Goal: Task Accomplishment & Management: Use online tool/utility

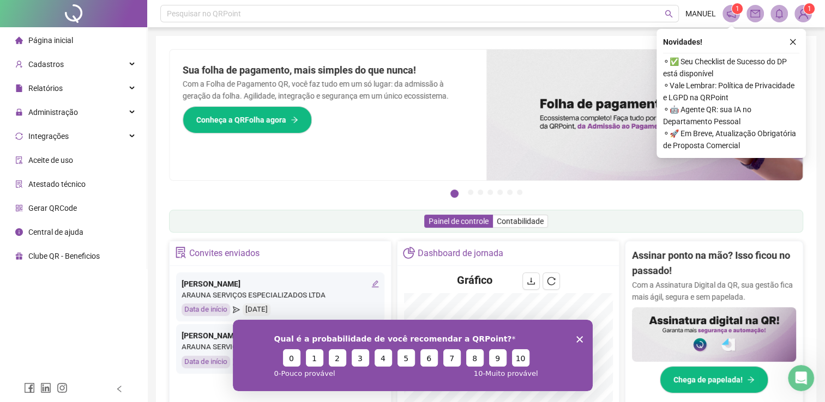
click at [578, 339] on polygon "Encerrar pesquisa" at bounding box center [579, 339] width 7 height 7
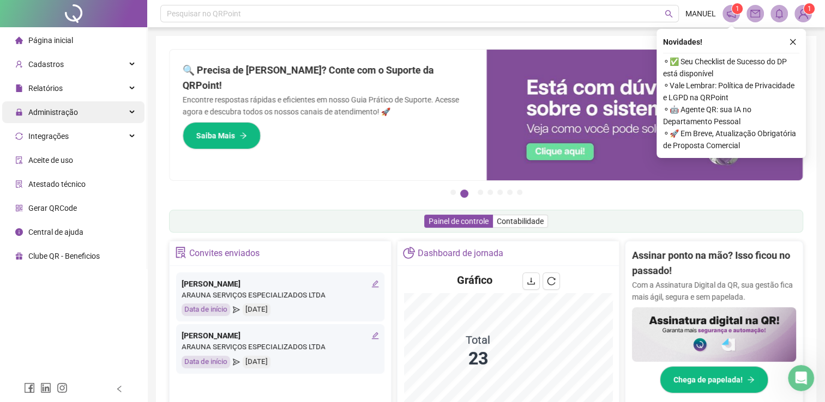
click at [64, 117] on span "Administração" at bounding box center [46, 112] width 63 height 22
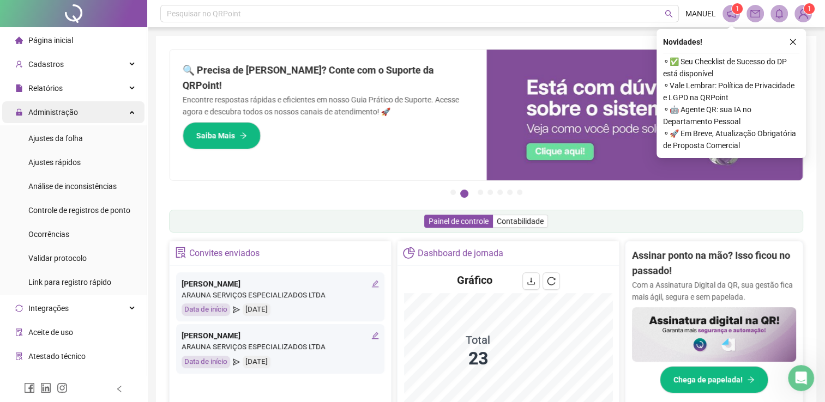
click at [64, 117] on span "Administração" at bounding box center [46, 112] width 63 height 22
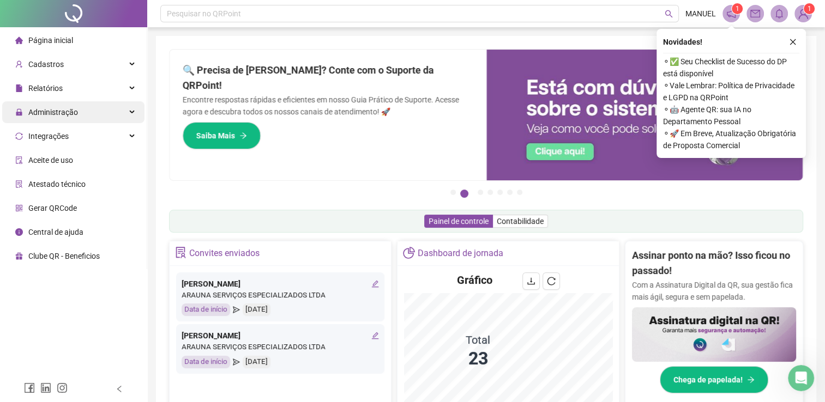
click at [102, 117] on div "Administração" at bounding box center [73, 112] width 142 height 22
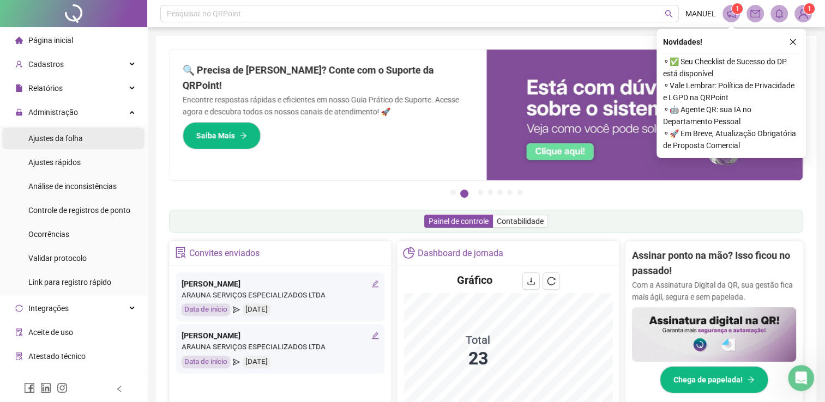
click at [106, 145] on li "Ajustes da folha" at bounding box center [73, 139] width 142 height 22
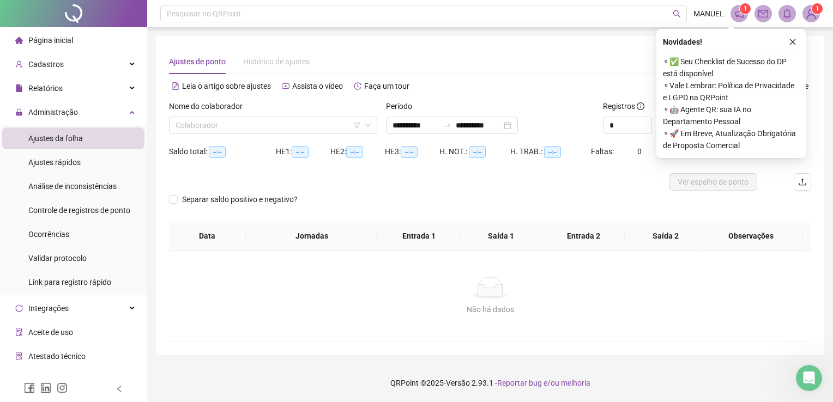
type input "**********"
click at [327, 88] on span "Assista o vídeo" at bounding box center [317, 86] width 51 height 9
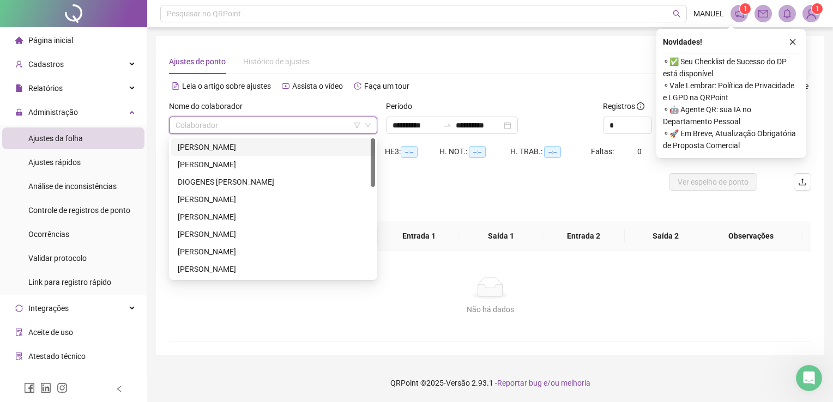
click at [314, 130] on input "search" at bounding box center [268, 125] width 185 height 16
click at [324, 148] on div "[PERSON_NAME]" at bounding box center [273, 147] width 191 height 12
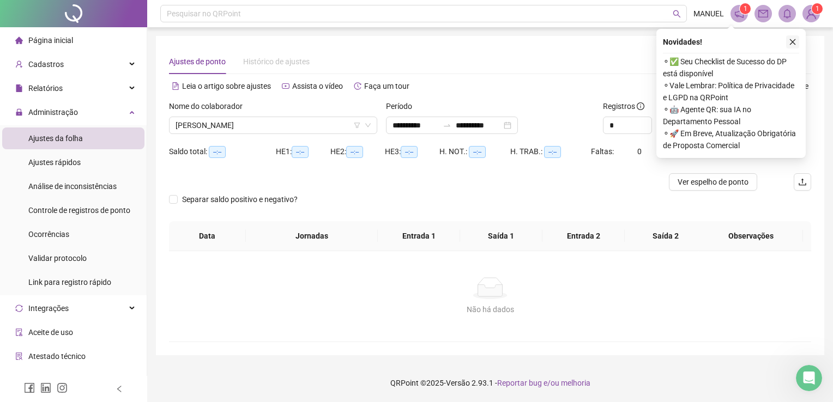
click at [791, 38] on icon "close" at bounding box center [793, 42] width 8 height 8
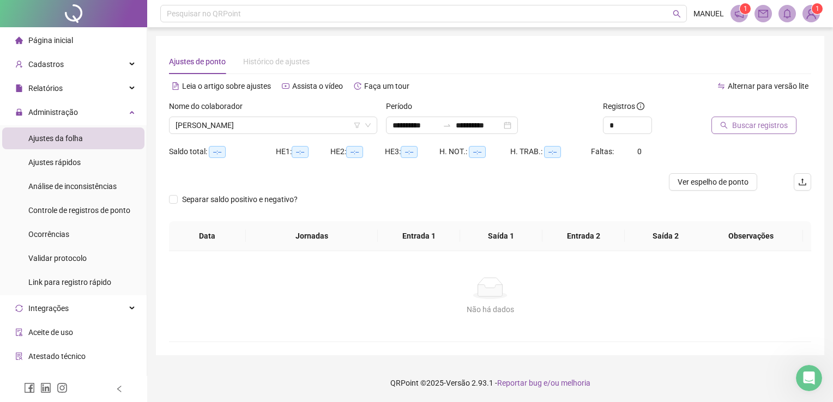
click at [772, 125] on span "Buscar registros" at bounding box center [760, 125] width 56 height 12
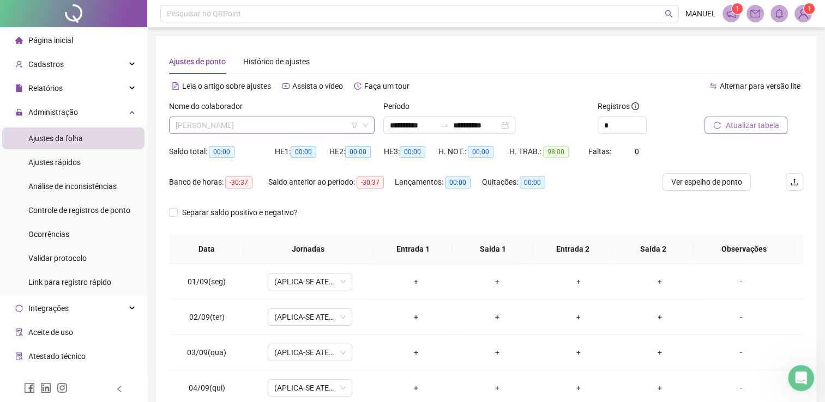
click at [310, 131] on span "[PERSON_NAME]" at bounding box center [272, 125] width 192 height 16
click at [305, 132] on span "[PERSON_NAME]" at bounding box center [272, 125] width 192 height 16
click at [303, 122] on span "[PERSON_NAME]" at bounding box center [272, 125] width 192 height 16
click at [332, 122] on span "[PERSON_NAME]" at bounding box center [272, 125] width 192 height 16
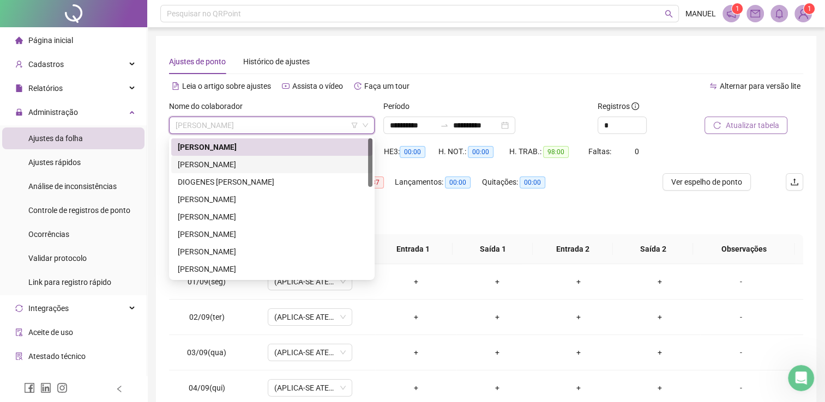
click at [321, 166] on div "[PERSON_NAME]" at bounding box center [272, 165] width 188 height 12
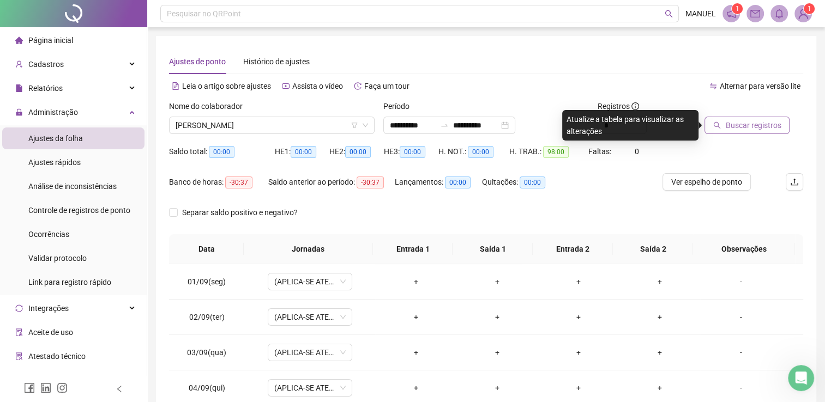
click at [765, 123] on span "Buscar registros" at bounding box center [753, 125] width 56 height 12
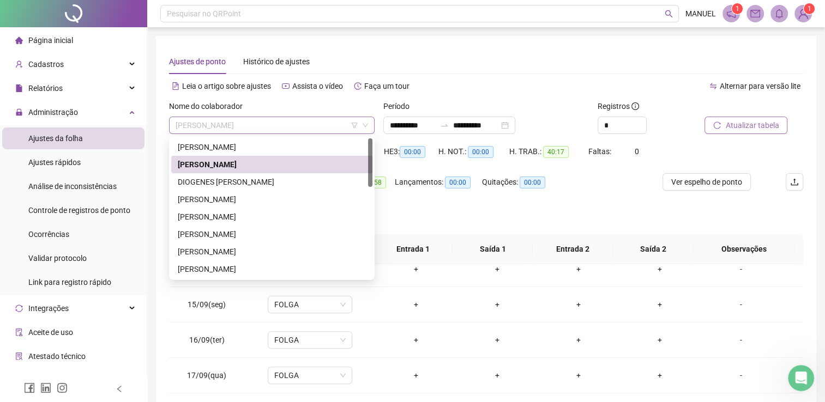
click at [316, 125] on span "[PERSON_NAME]" at bounding box center [272, 125] width 192 height 16
click at [286, 197] on div "[PERSON_NAME]" at bounding box center [272, 200] width 188 height 12
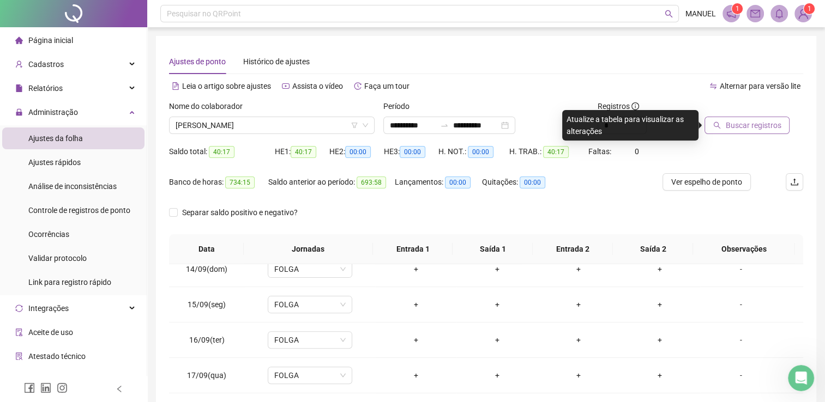
click at [733, 129] on span "Buscar registros" at bounding box center [753, 125] width 56 height 12
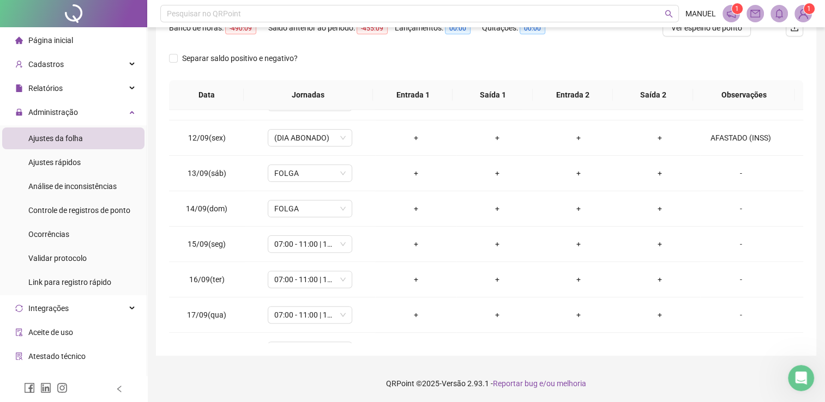
scroll to position [388, 0]
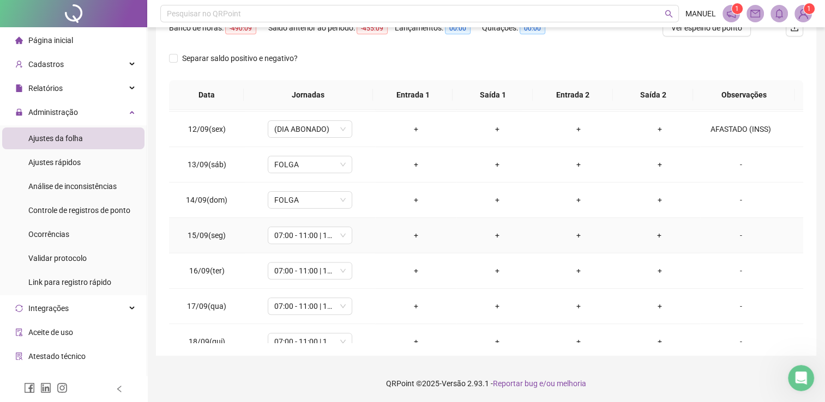
click at [734, 231] on div "-" at bounding box center [741, 236] width 64 height 12
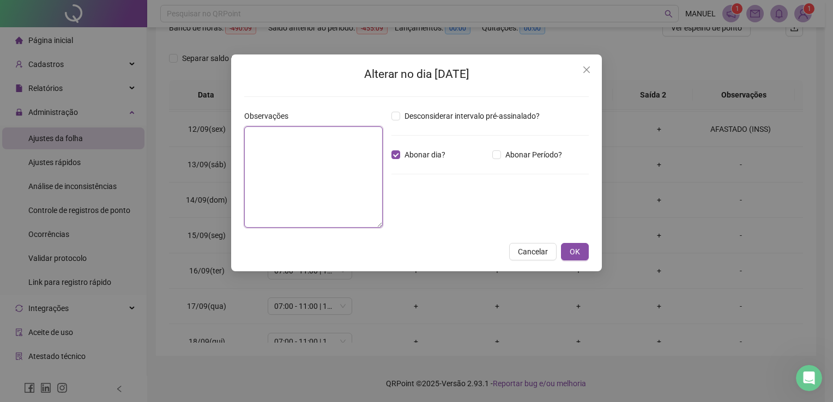
click at [304, 151] on textarea at bounding box center [313, 176] width 138 height 101
type textarea "**********"
click at [575, 252] on span "OK" at bounding box center [575, 252] width 10 height 12
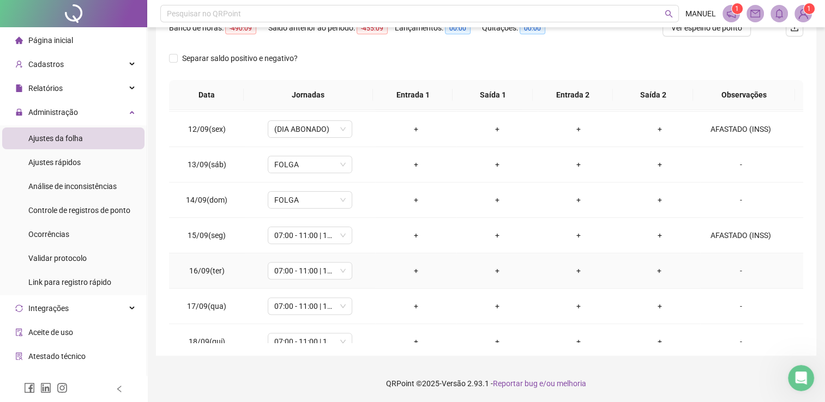
click at [721, 280] on td "-" at bounding box center [751, 270] width 103 height 35
click at [739, 265] on div "-" at bounding box center [741, 271] width 64 height 12
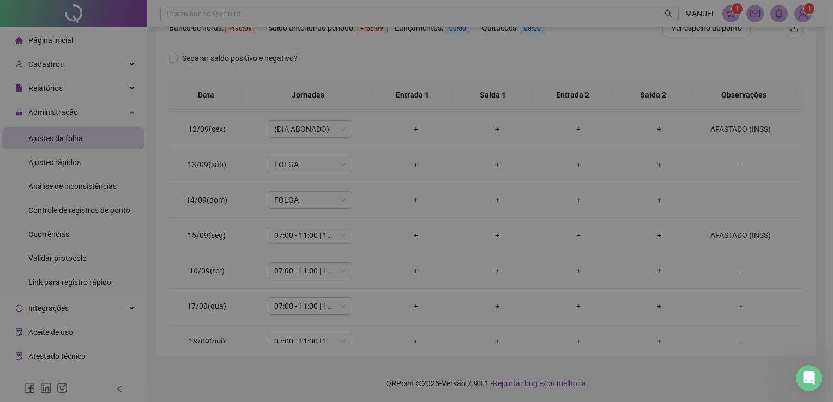
click at [739, 248] on body "**********" at bounding box center [412, 47] width 825 height 402
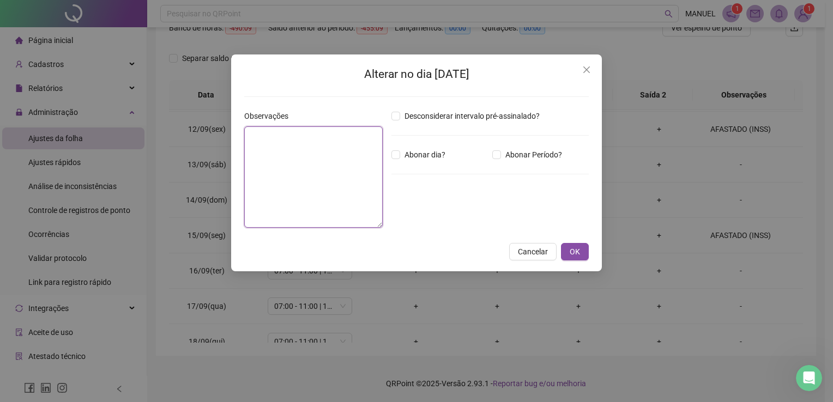
click at [317, 152] on textarea at bounding box center [313, 176] width 138 height 101
type textarea "**********"
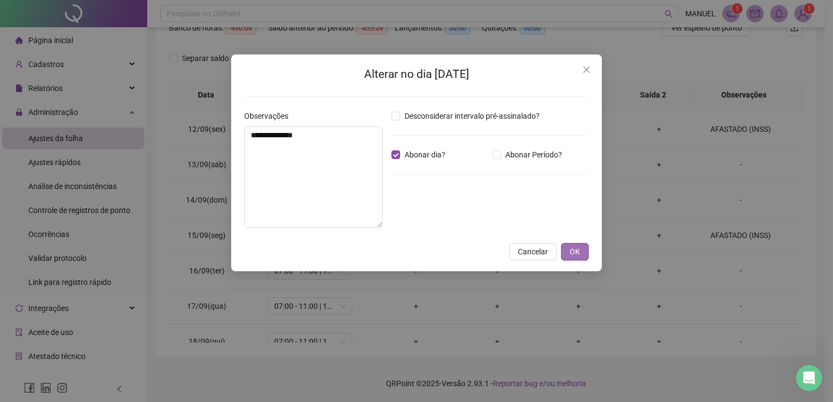
click at [570, 253] on span "OK" at bounding box center [575, 252] width 10 height 12
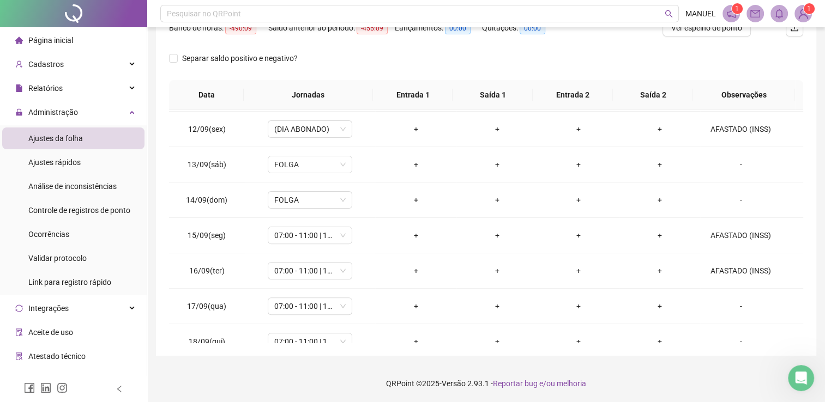
scroll to position [473, 0]
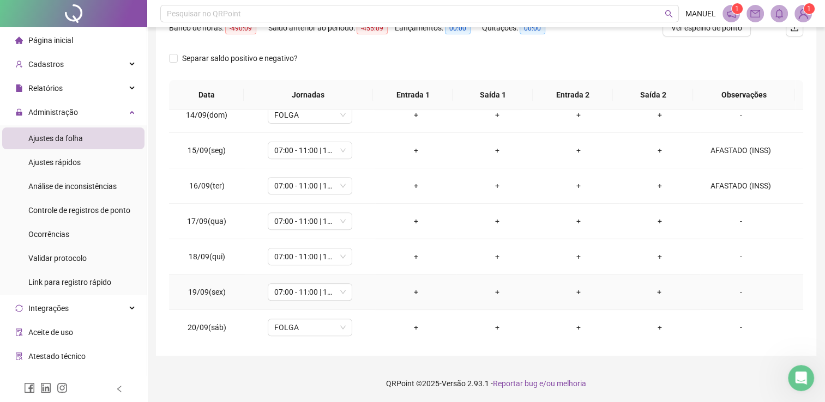
click at [738, 293] on div "-" at bounding box center [741, 292] width 64 height 12
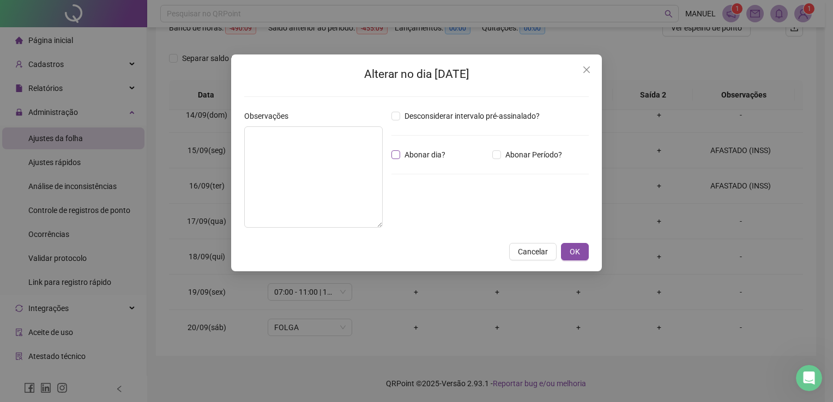
click at [400, 149] on span "Abonar dia?" at bounding box center [425, 155] width 50 height 12
click at [362, 150] on textarea at bounding box center [313, 176] width 138 height 101
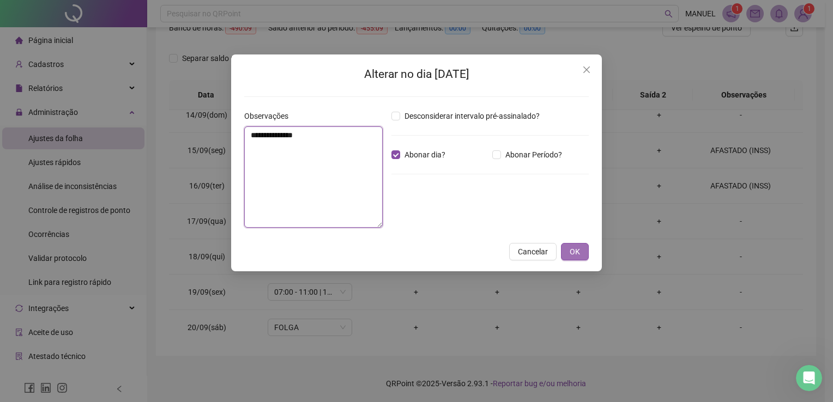
type textarea "**********"
click at [575, 250] on span "OK" at bounding box center [575, 252] width 10 height 12
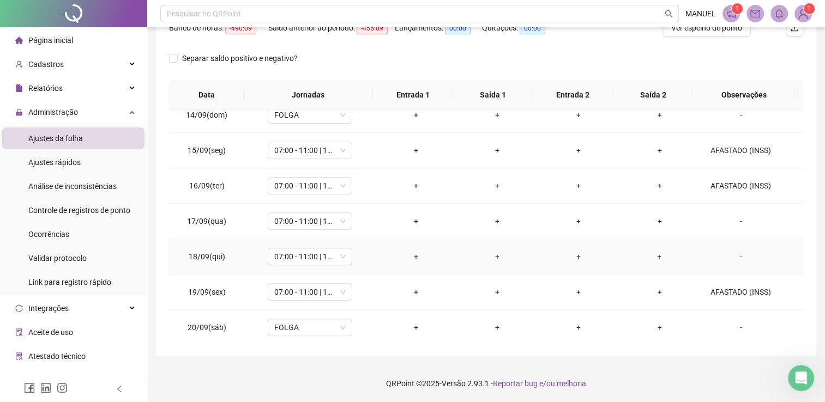
click at [735, 255] on div "-" at bounding box center [741, 257] width 64 height 12
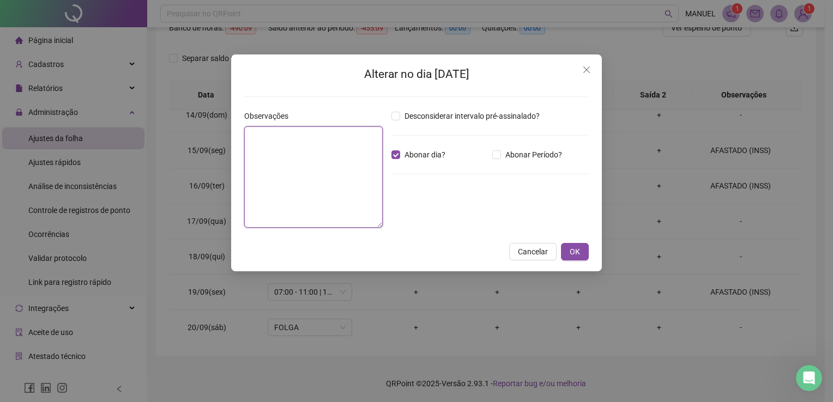
click at [312, 160] on textarea at bounding box center [313, 176] width 138 height 101
type textarea "**********"
click at [574, 252] on span "OK" at bounding box center [575, 252] width 10 height 12
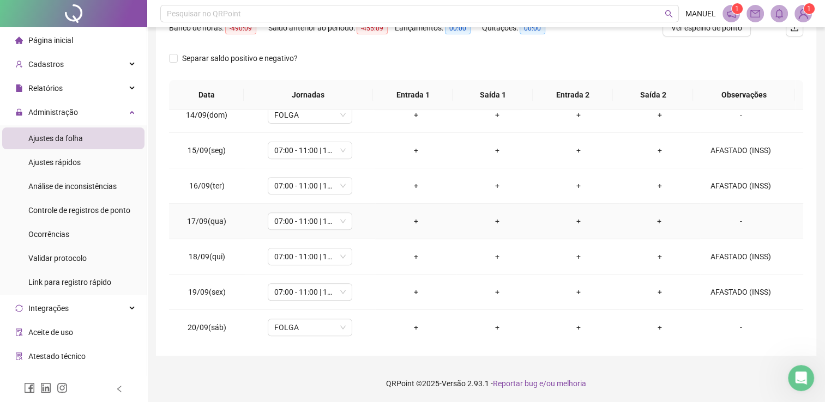
click at [726, 215] on div "-" at bounding box center [741, 221] width 64 height 12
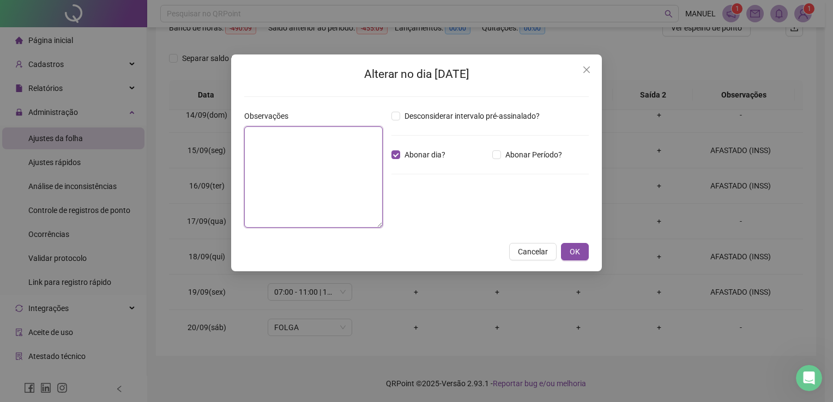
click at [316, 155] on textarea at bounding box center [313, 176] width 138 height 101
type textarea "**********"
click at [570, 251] on span "OK" at bounding box center [575, 252] width 10 height 12
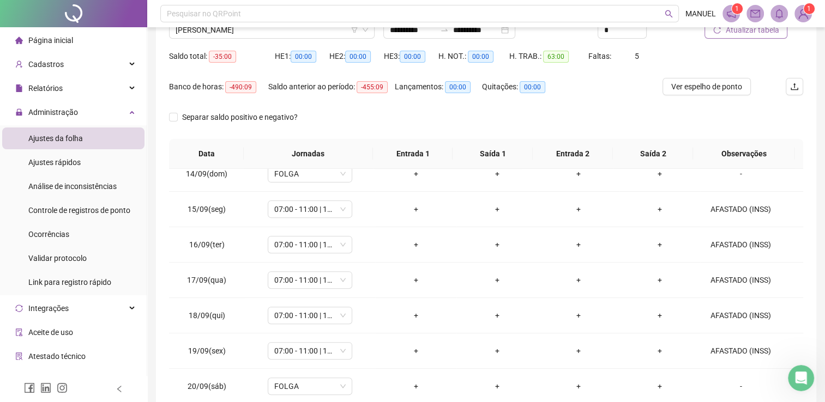
scroll to position [0, 0]
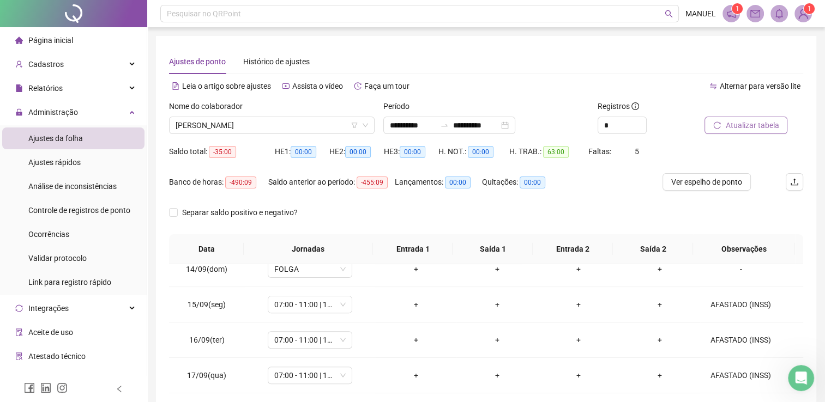
click at [747, 123] on span "Atualizar tabela" at bounding box center [751, 125] width 53 height 12
click at [304, 131] on span "[PERSON_NAME]" at bounding box center [272, 125] width 192 height 16
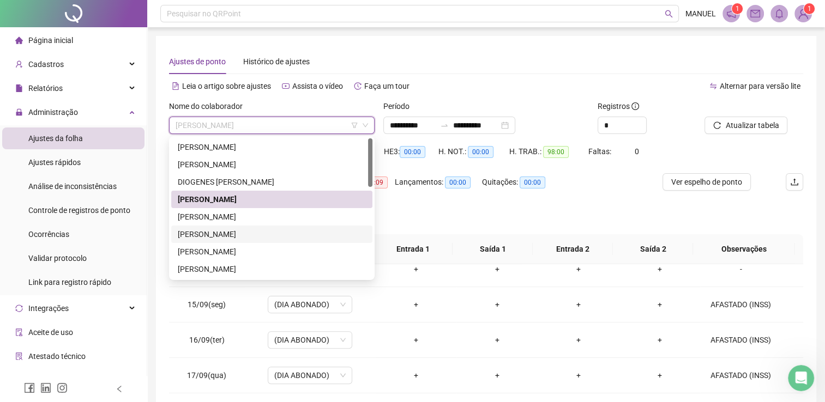
click at [305, 232] on div "[PERSON_NAME]" at bounding box center [272, 234] width 188 height 12
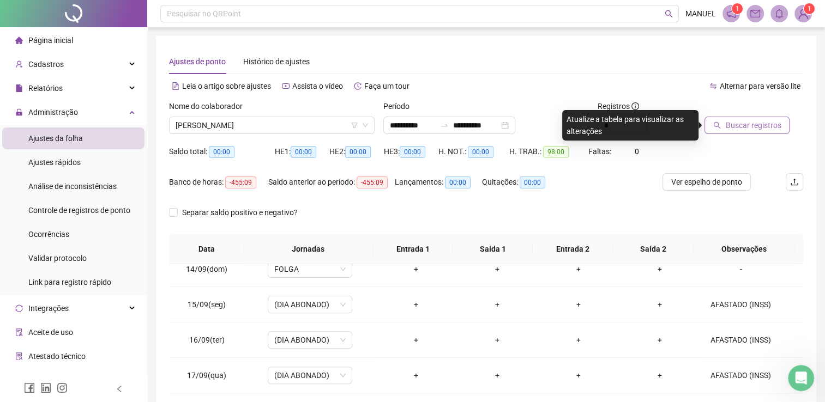
click at [751, 123] on span "Buscar registros" at bounding box center [753, 125] width 56 height 12
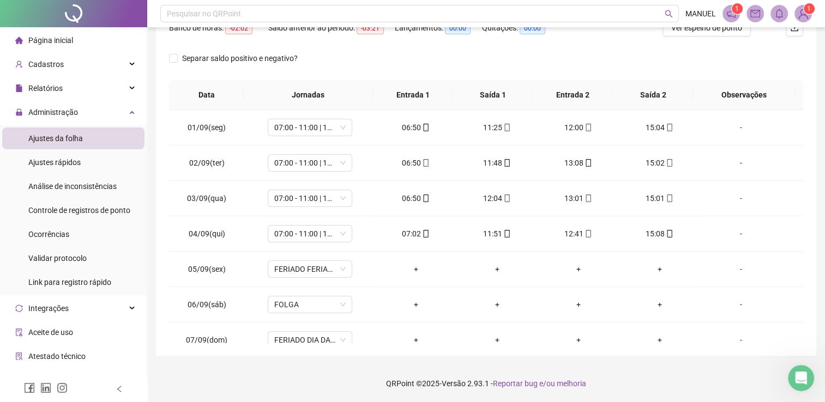
drag, startPoint x: 821, startPoint y: 156, endPoint x: 828, endPoint y: 134, distance: 22.8
click at [825, 134] on html "**********" at bounding box center [412, 47] width 825 height 402
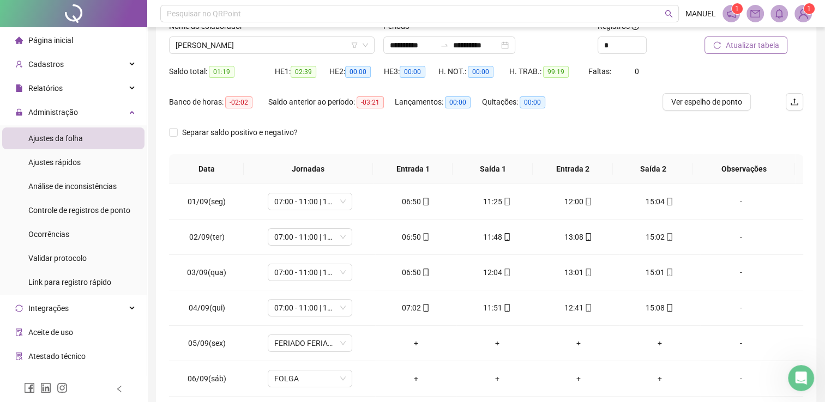
scroll to position [77, 0]
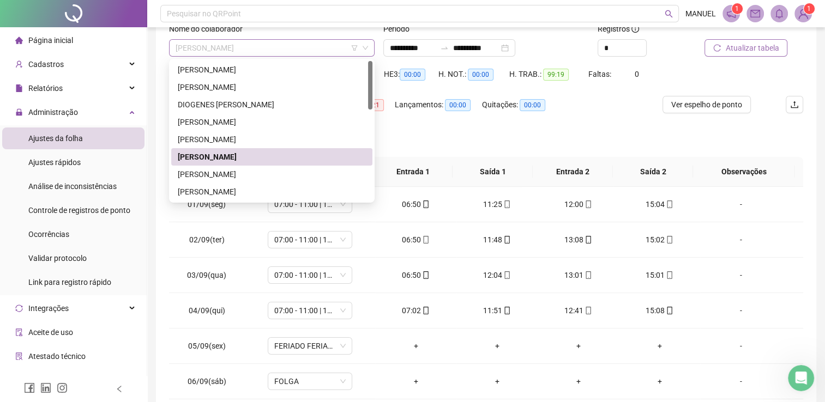
click at [292, 45] on span "[PERSON_NAME]" at bounding box center [272, 48] width 192 height 16
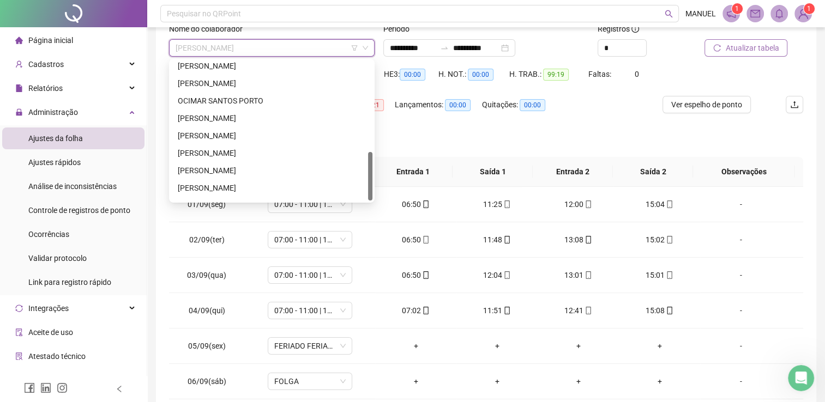
scroll to position [262, 0]
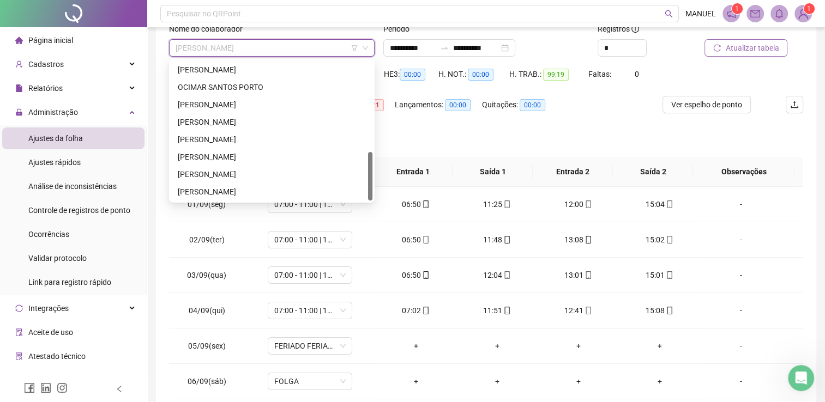
drag, startPoint x: 369, startPoint y: 90, endPoint x: 372, endPoint y: 193, distance: 102.5
click at [372, 193] on div at bounding box center [370, 176] width 4 height 49
click at [283, 170] on div "[PERSON_NAME]" at bounding box center [272, 174] width 188 height 12
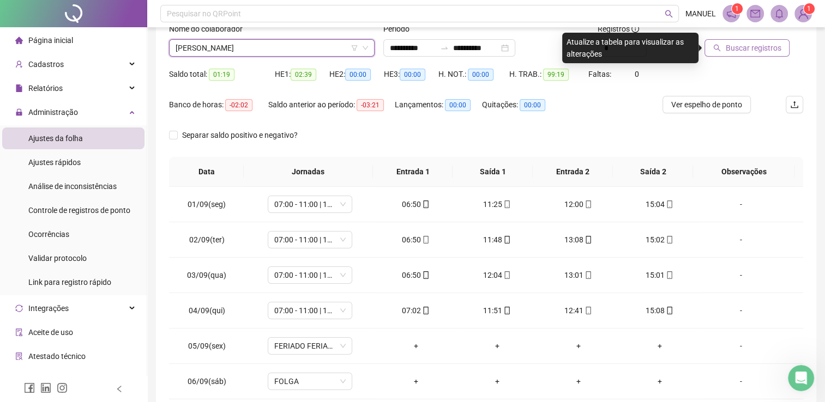
click at [769, 47] on span "Buscar registros" at bounding box center [753, 48] width 56 height 12
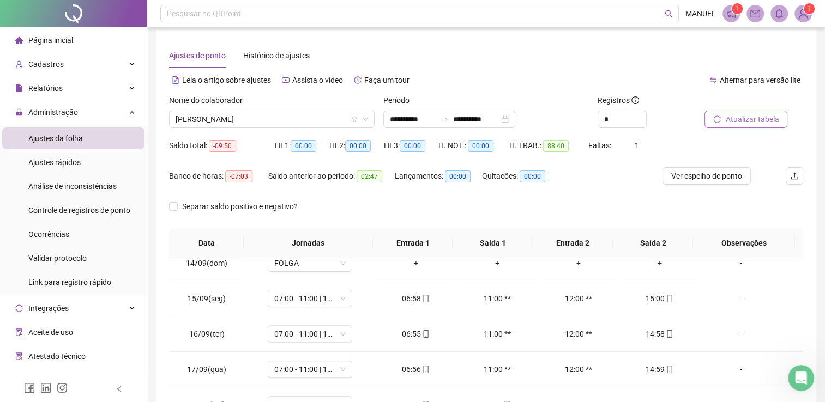
scroll to position [0, 0]
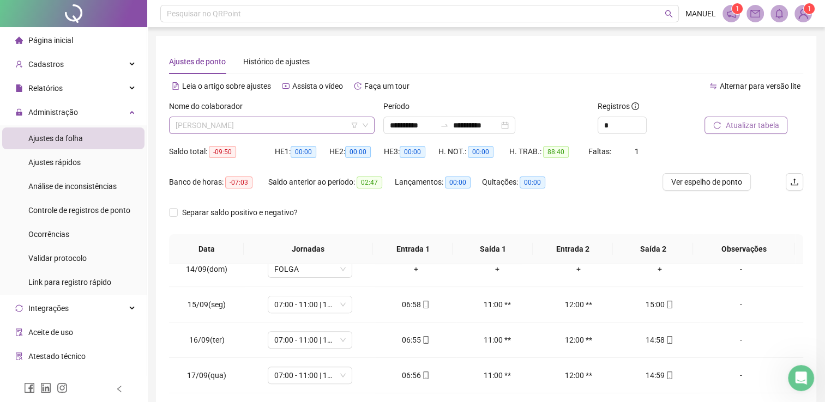
click at [316, 125] on span "[PERSON_NAME]" at bounding box center [272, 125] width 192 height 16
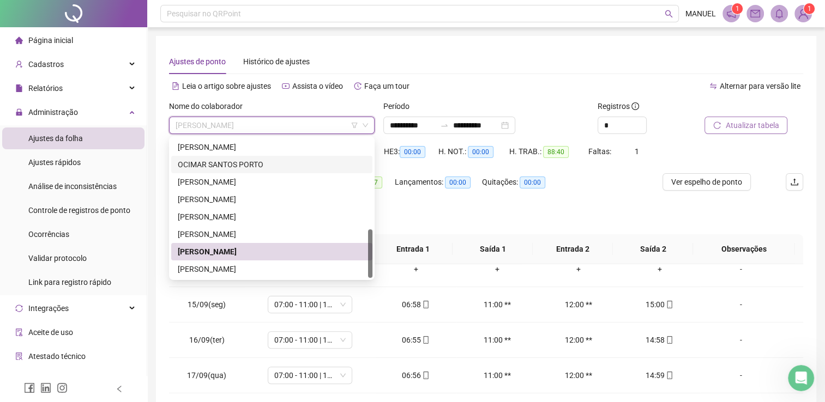
click at [255, 167] on div "OCIMAR SANTOS PORTO" at bounding box center [272, 165] width 188 height 12
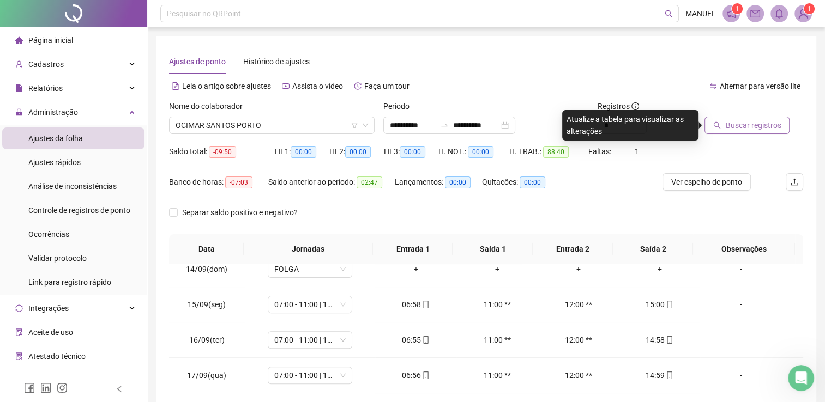
click at [765, 128] on span "Buscar registros" at bounding box center [753, 125] width 56 height 12
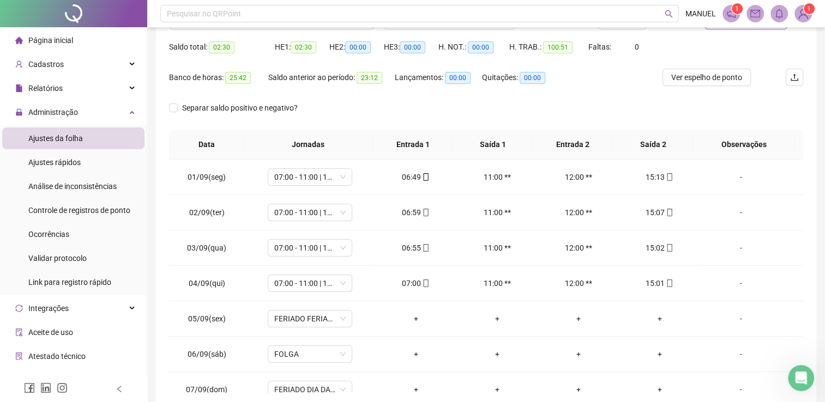
scroll to position [94, 0]
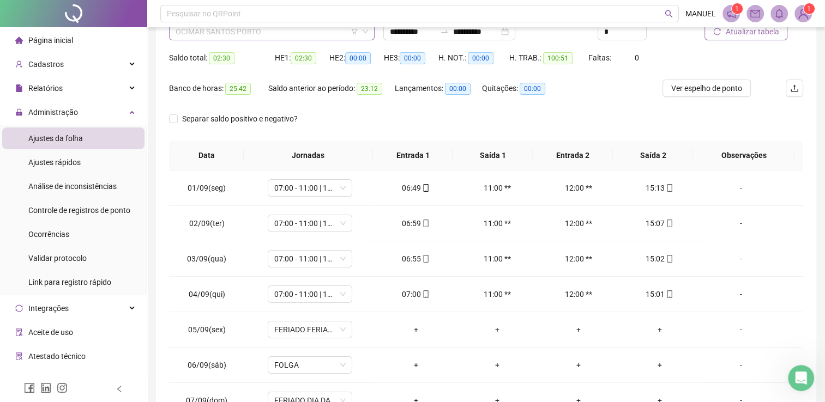
click at [316, 38] on span "OCIMAR SANTOS PORTO" at bounding box center [272, 31] width 192 height 16
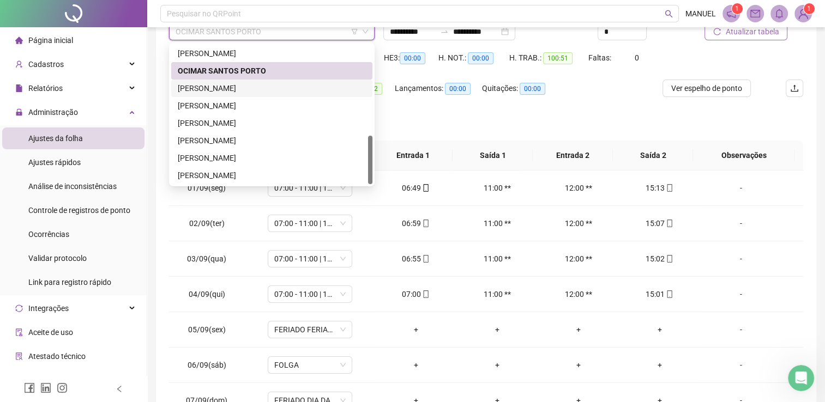
click at [275, 93] on div "[PERSON_NAME]" at bounding box center [272, 88] width 188 height 12
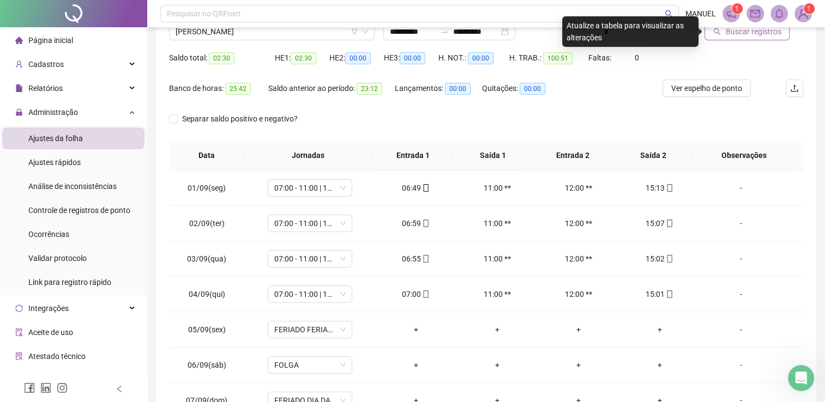
click at [753, 32] on span "Buscar registros" at bounding box center [753, 32] width 56 height 12
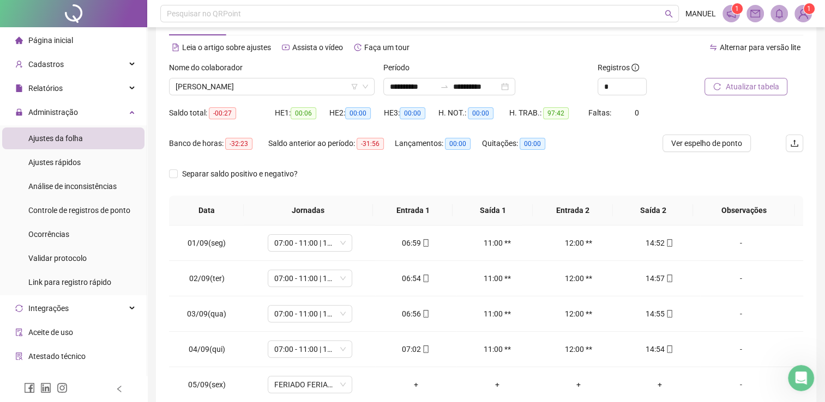
scroll to position [0, 0]
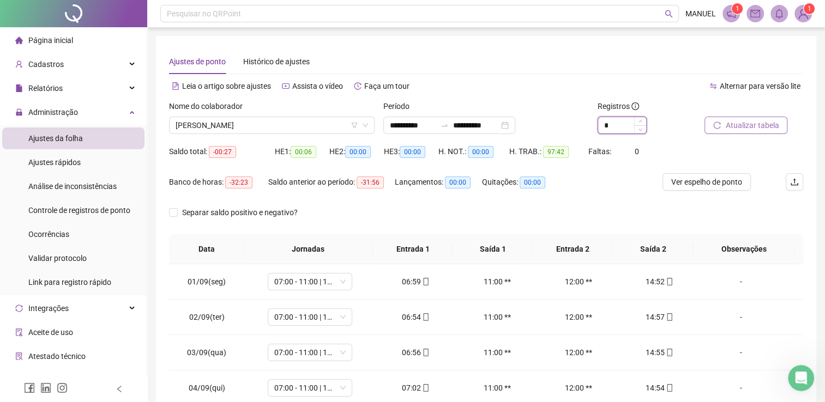
click at [612, 130] on input "*" at bounding box center [622, 125] width 48 height 16
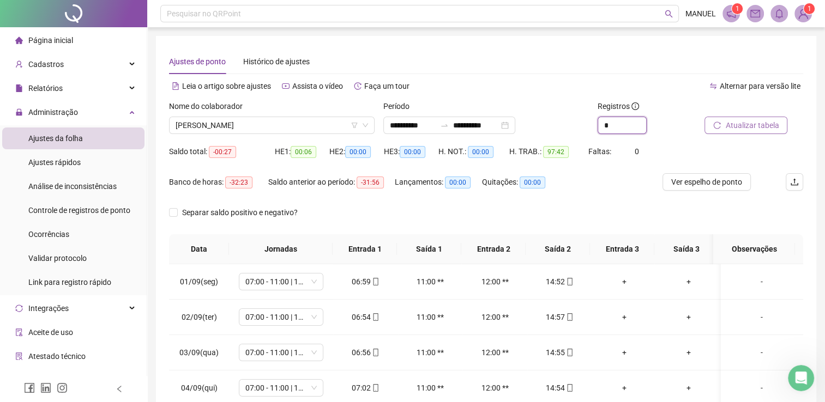
type input "*"
click at [738, 131] on span "Atualizar tabela" at bounding box center [751, 125] width 53 height 12
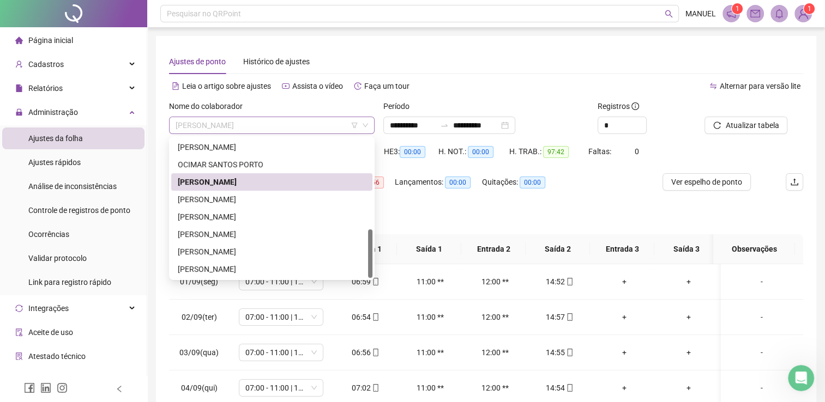
click at [330, 117] on div "[PERSON_NAME]" at bounding box center [272, 125] width 206 height 17
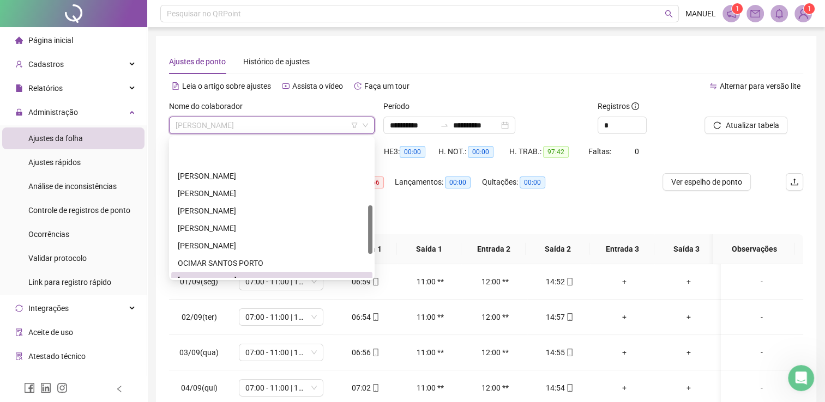
scroll to position [163, 0]
drag, startPoint x: 371, startPoint y: 244, endPoint x: 367, endPoint y: 210, distance: 34.6
click at [367, 210] on div "[PERSON_NAME] E [PERSON_NAME] [PERSON_NAME]" at bounding box center [271, 208] width 201 height 140
click at [212, 160] on div "[PERSON_NAME]" at bounding box center [272, 159] width 188 height 12
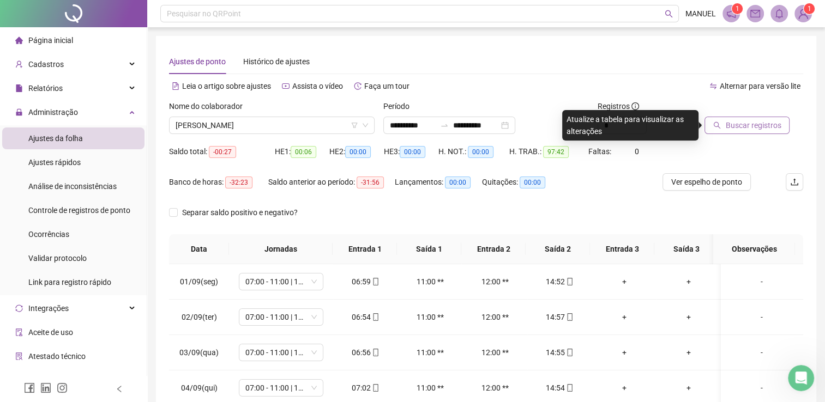
click at [751, 130] on span "Buscar registros" at bounding box center [753, 125] width 56 height 12
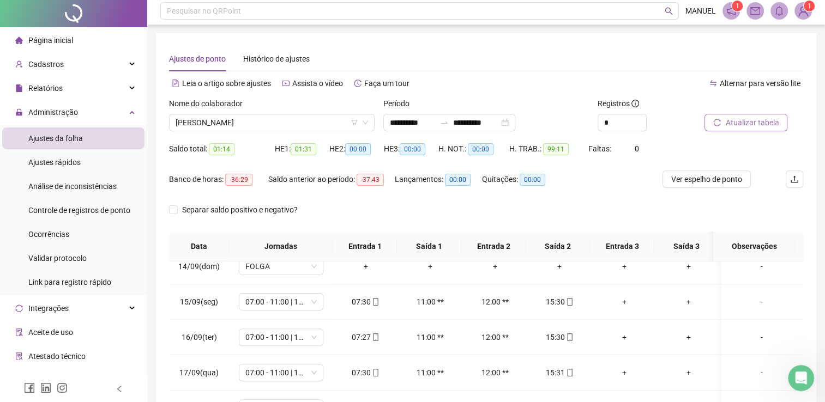
scroll to position [0, 0]
